Goal: Task Accomplishment & Management: Manage account settings

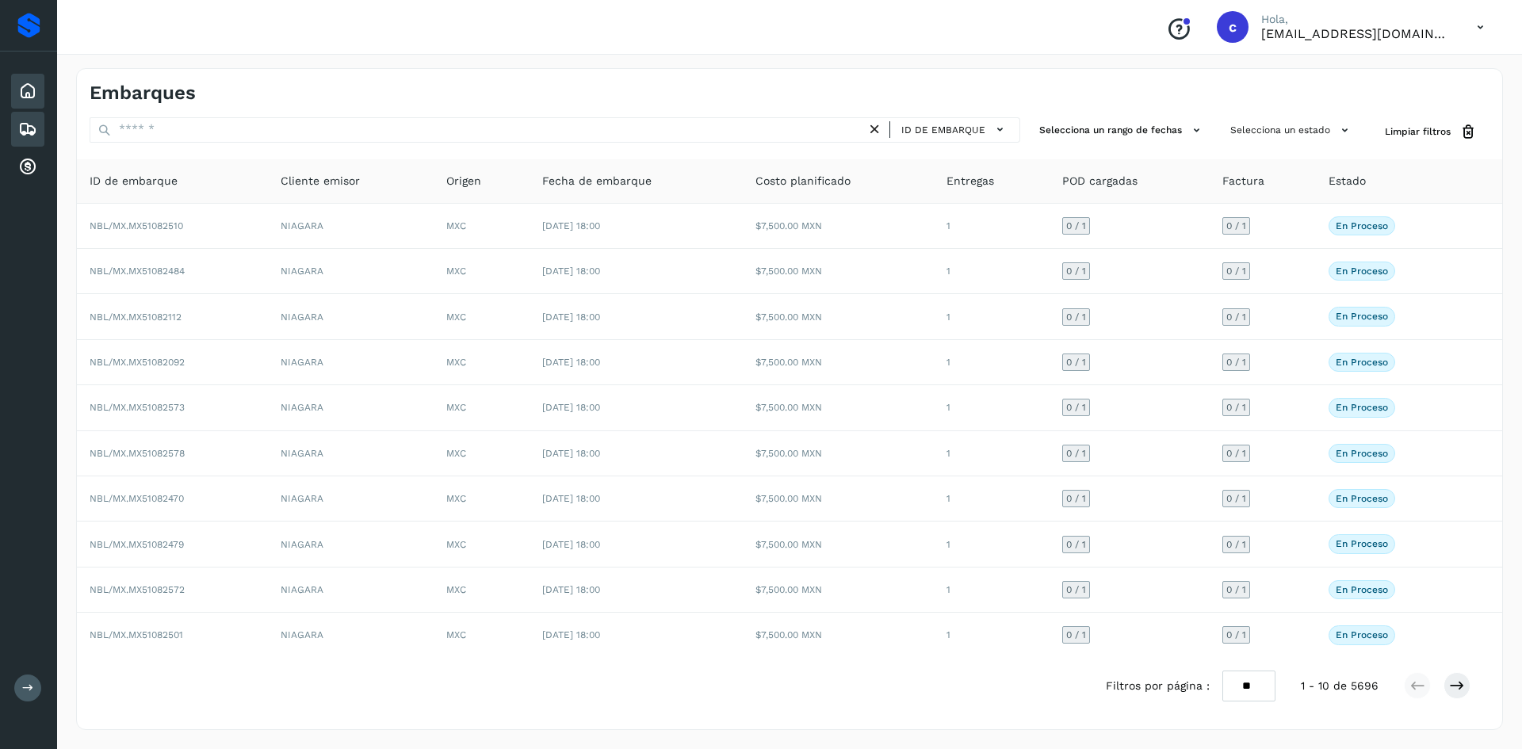
click at [23, 90] on icon at bounding box center [27, 91] width 19 height 19
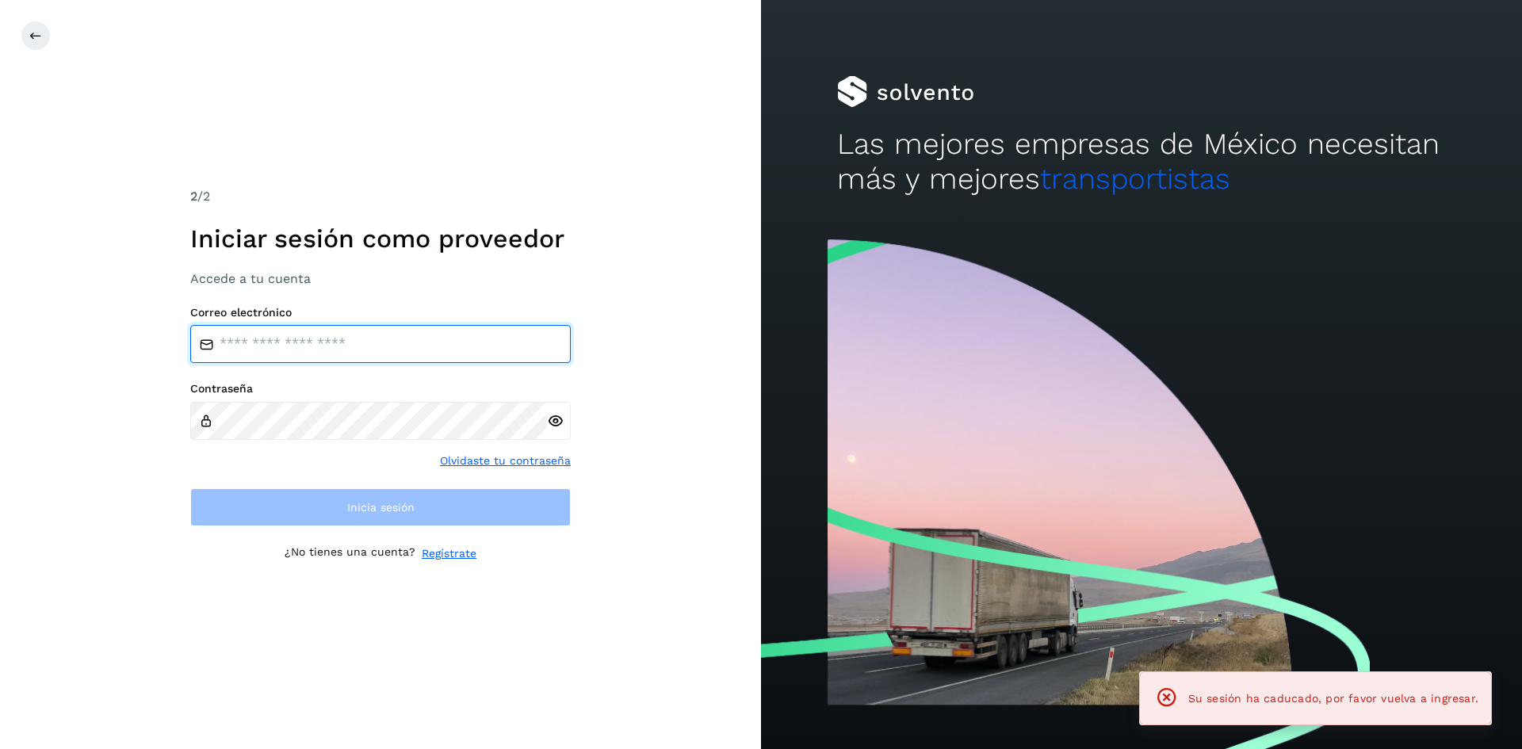
type input "**********"
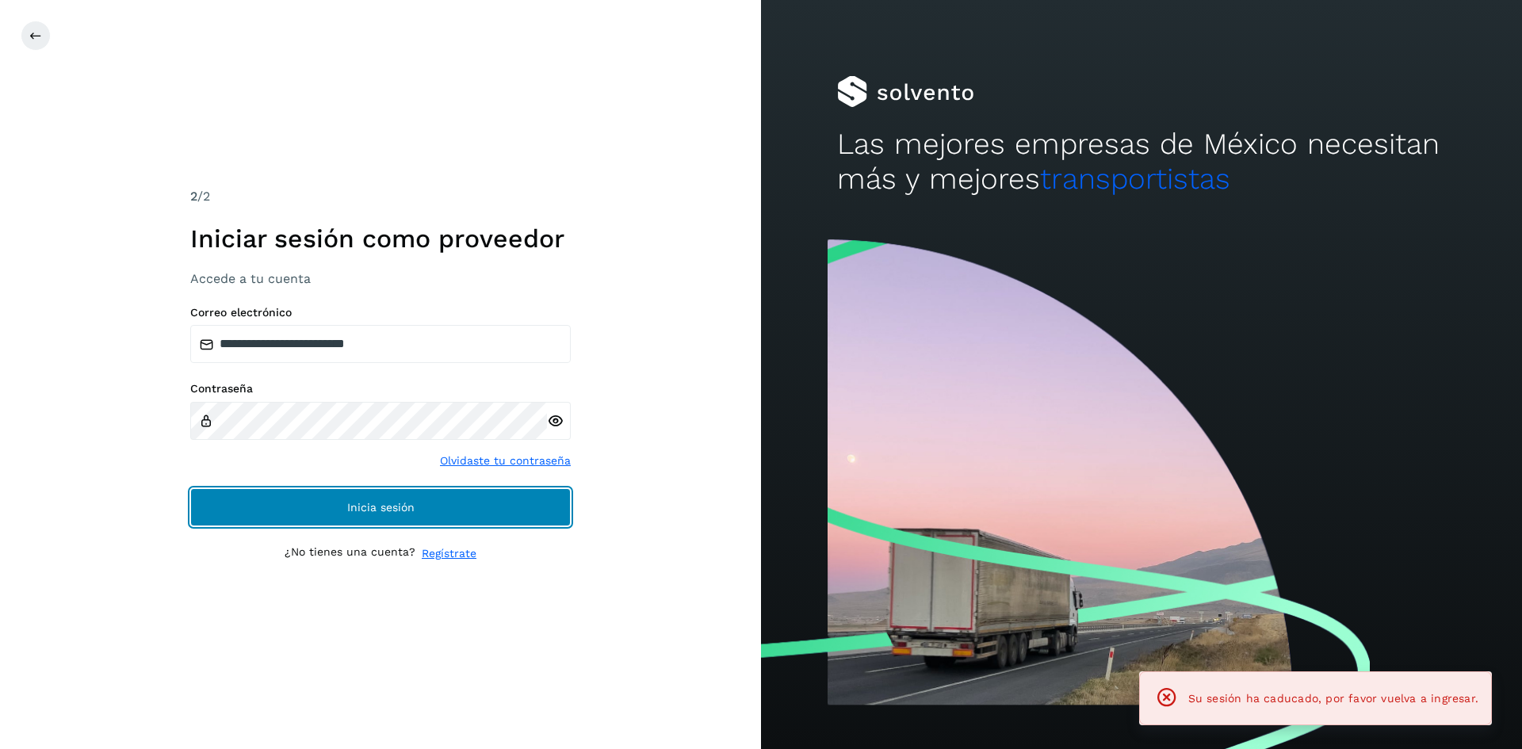
click at [551, 502] on button "Inicia sesión" at bounding box center [380, 507] width 381 height 38
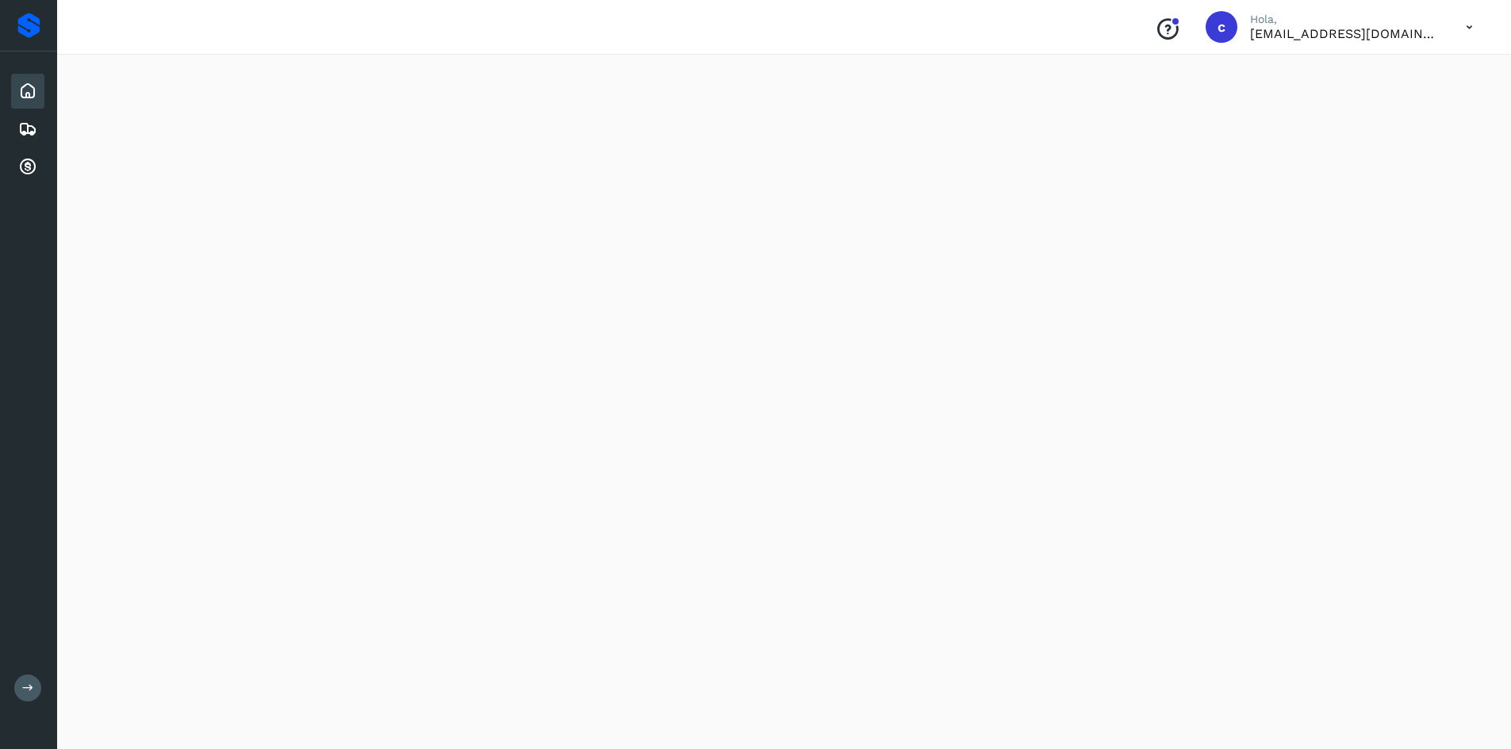
scroll to position [1269, 0]
